Goal: Task Accomplishment & Management: Use online tool/utility

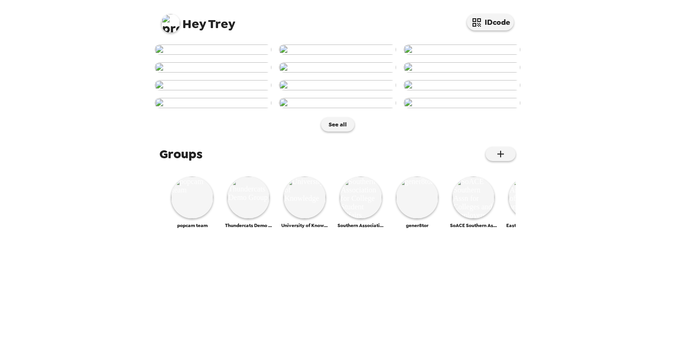
scroll to position [437, 0]
click at [245, 219] on img at bounding box center [248, 198] width 42 height 42
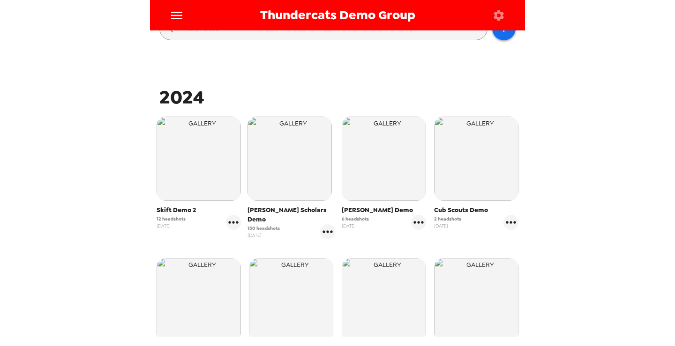
scroll to position [141, 0]
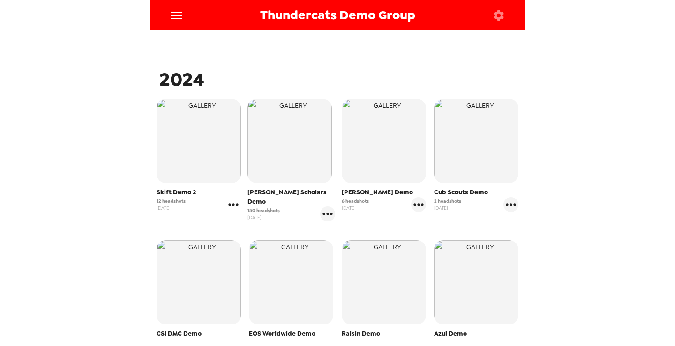
click at [230, 207] on icon "gallery menu" at bounding box center [233, 204] width 15 height 15
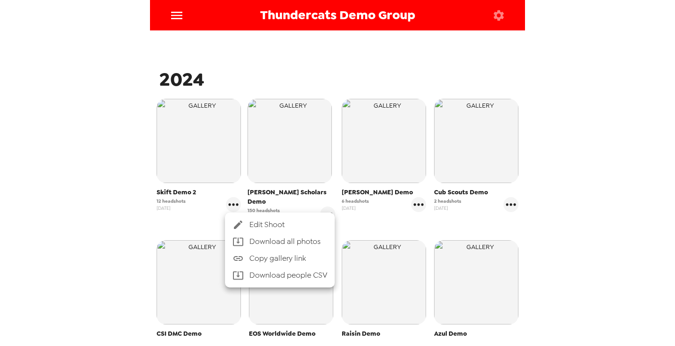
click at [266, 227] on span "Edit Shoot" at bounding box center [288, 224] width 78 height 11
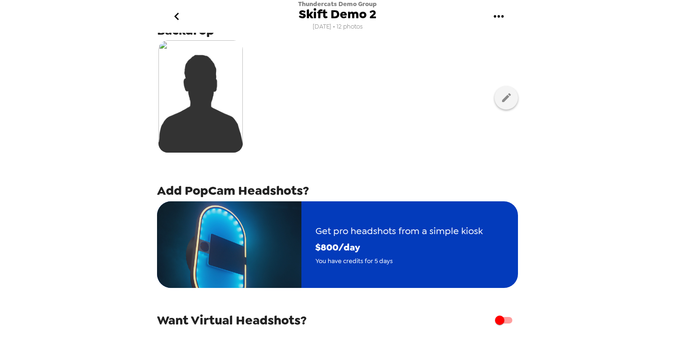
scroll to position [187, 0]
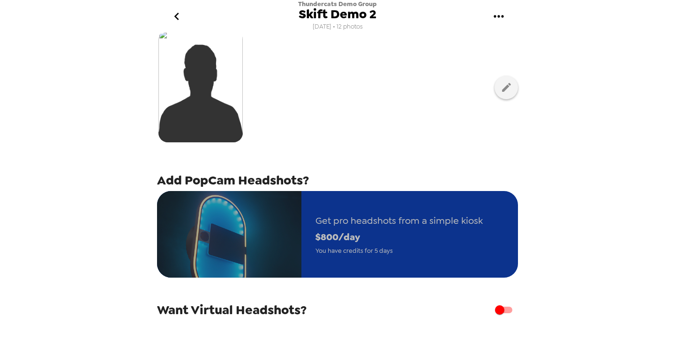
click at [350, 242] on span "$ 800 /day" at bounding box center [398, 237] width 167 height 16
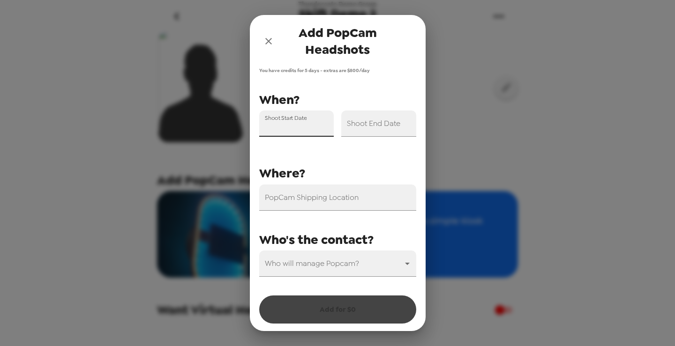
click at [302, 124] on input "Shoot Start Date" at bounding box center [296, 124] width 75 height 26
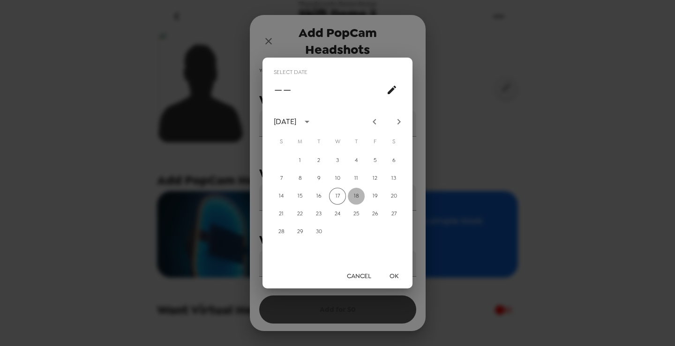
drag, startPoint x: 355, startPoint y: 196, endPoint x: 365, endPoint y: 205, distance: 13.9
click at [355, 196] on button "18" at bounding box center [356, 196] width 17 height 17
type input "[DATE]"
click at [392, 276] on button "OK" at bounding box center [393, 275] width 30 height 17
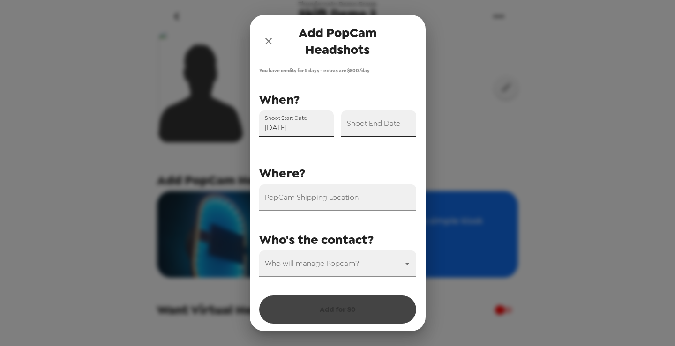
click at [378, 133] on input "Shoot End Date" at bounding box center [378, 124] width 75 height 26
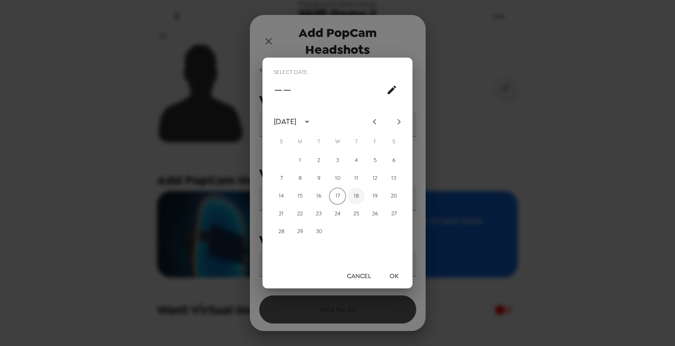
click at [357, 199] on button "18" at bounding box center [356, 196] width 17 height 17
type input "[DATE]"
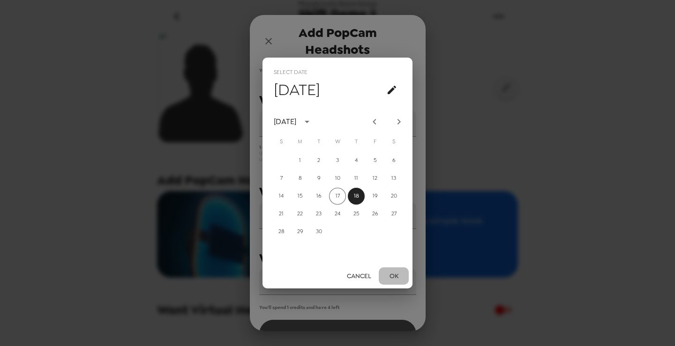
click at [395, 274] on button "OK" at bounding box center [393, 275] width 30 height 17
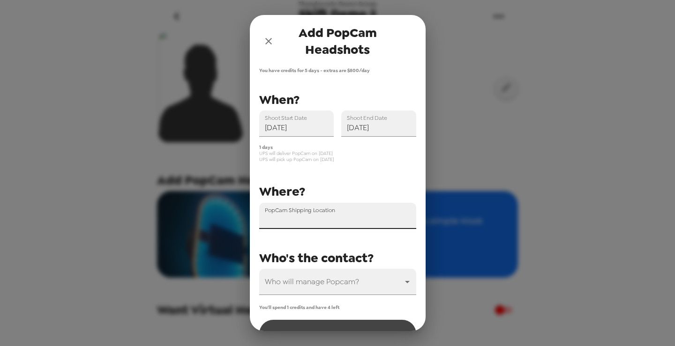
click at [356, 216] on input "PopCam Shipping Location" at bounding box center [337, 216] width 157 height 26
type input "[STREET_ADDRESS]"
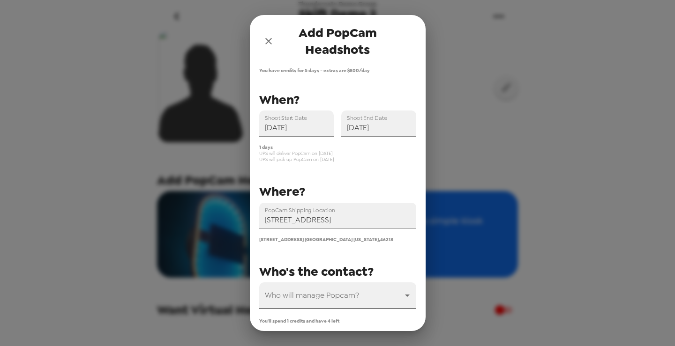
scroll to position [39, 0]
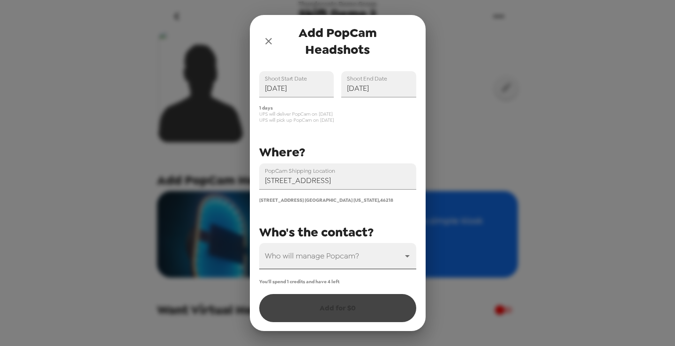
click at [339, 257] on body "Thundercats Demo Group Skift Demo 2 [DATE] • 12 photos Upload headshots Backdro…" at bounding box center [337, 173] width 675 height 346
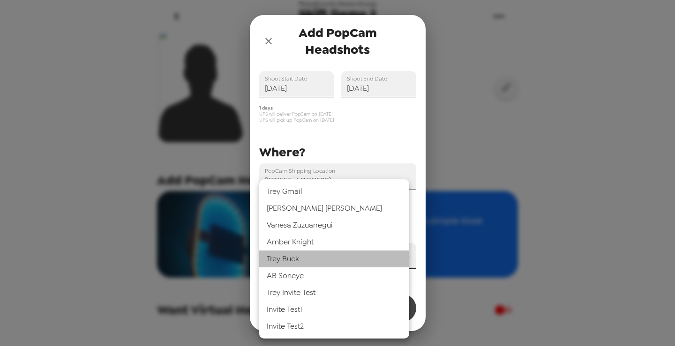
click at [332, 261] on li "[PERSON_NAME]" at bounding box center [334, 259] width 150 height 17
type input "31546"
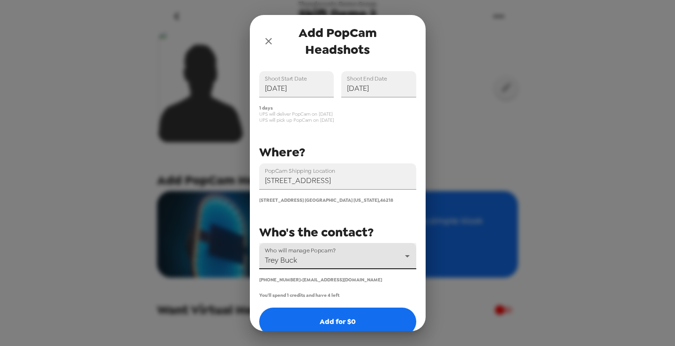
scroll to position [53, 0]
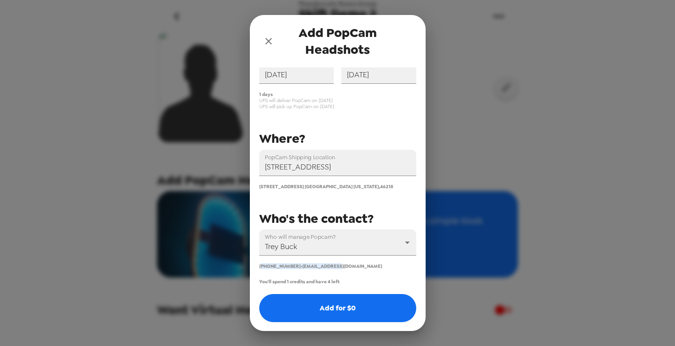
drag, startPoint x: 260, startPoint y: 265, endPoint x: 344, endPoint y: 264, distance: 83.9
click at [344, 264] on div "[PHONE_NUMBER] • [EMAIL_ADDRESS][DOMAIN_NAME]" at bounding box center [337, 266] width 157 height 6
click at [327, 265] on span "[EMAIL_ADDRESS][DOMAIN_NAME]" at bounding box center [342, 266] width 80 height 6
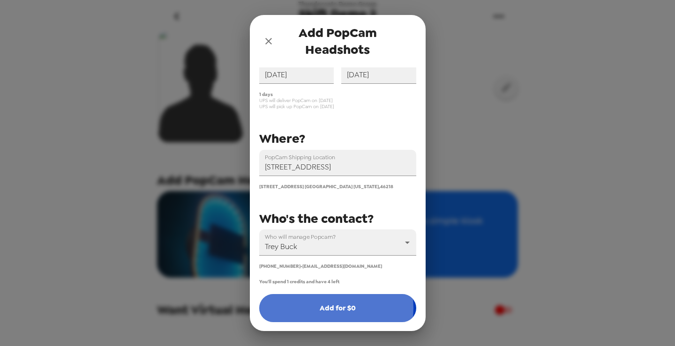
click at [335, 307] on button "Add for $ 0" at bounding box center [337, 308] width 157 height 28
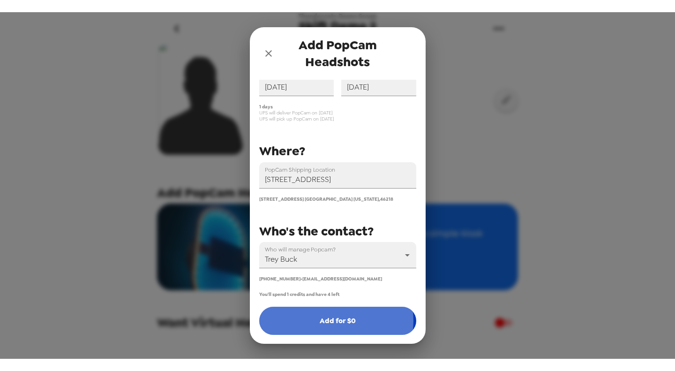
scroll to position [33, 0]
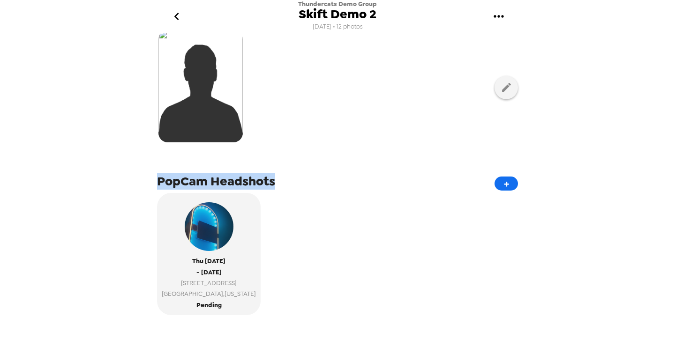
drag, startPoint x: 153, startPoint y: 178, endPoint x: 274, endPoint y: 178, distance: 120.4
click at [274, 178] on div "Upload headshots Backdrop PopCam Headshots + [DATE] - [DATE] [STREET_ADDRESS][U…" at bounding box center [337, 186] width 375 height 306
click at [271, 185] on span "PopCam Headshots" at bounding box center [216, 181] width 118 height 17
click at [268, 198] on div "[DATE] - [DATE] [STREET_ADDRESS][US_STATE] Pending" at bounding box center [337, 257] width 361 height 129
